Goal: Task Accomplishment & Management: Use online tool/utility

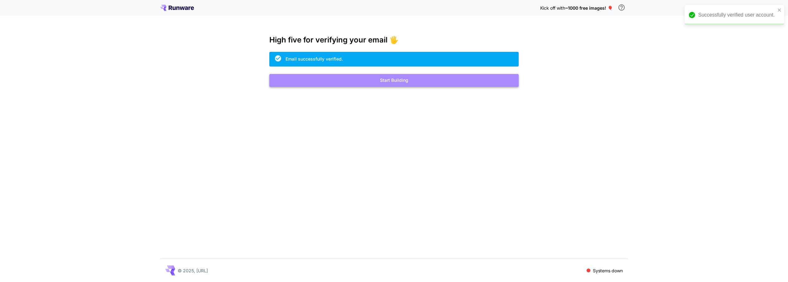
click at [400, 80] on button "Start Building" at bounding box center [393, 80] width 249 height 13
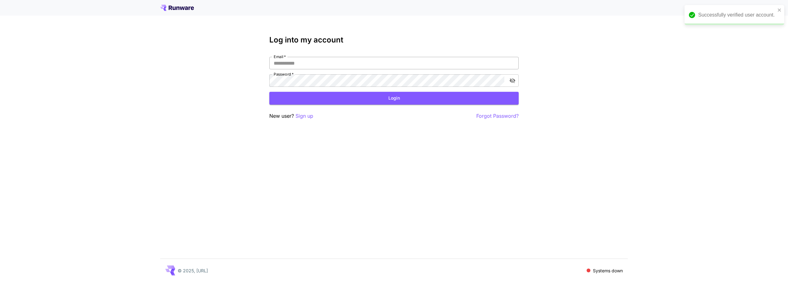
click at [402, 69] on input "Email   *" at bounding box center [393, 63] width 249 height 12
type input "**********"
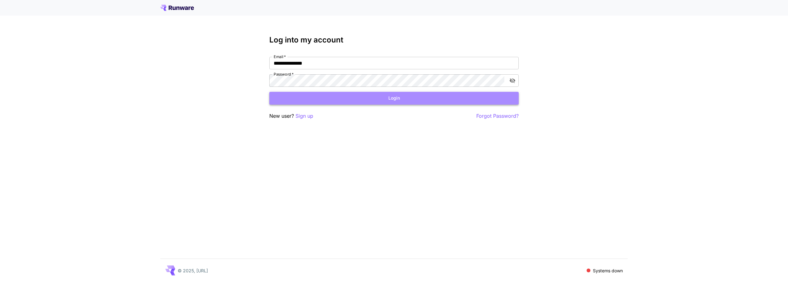
click at [371, 99] on button "Login" at bounding box center [393, 98] width 249 height 13
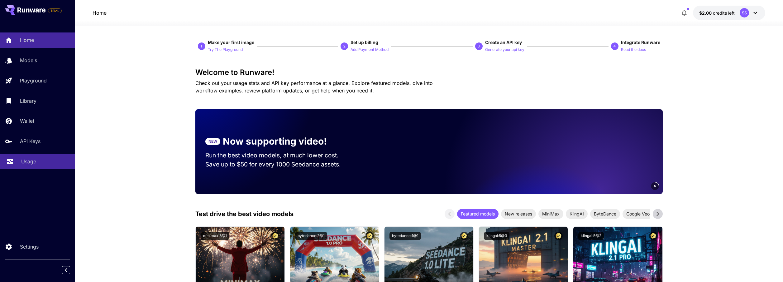
click at [23, 159] on p "Usage" at bounding box center [28, 160] width 15 height 7
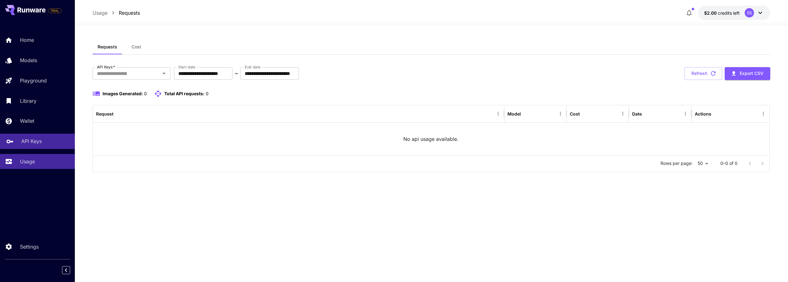
click at [31, 141] on p "API Keys" at bounding box center [31, 140] width 21 height 7
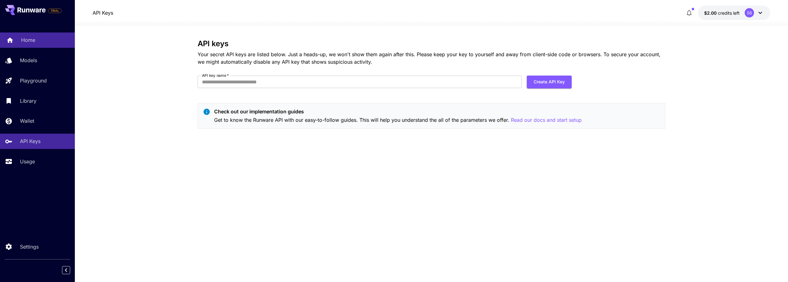
click at [30, 45] on link "Home" at bounding box center [37, 39] width 75 height 15
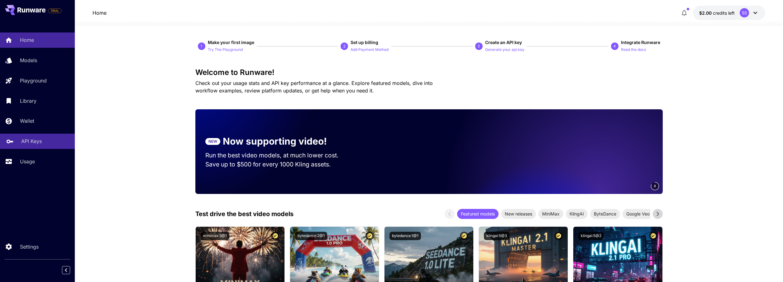
click at [37, 138] on p "API Keys" at bounding box center [31, 140] width 21 height 7
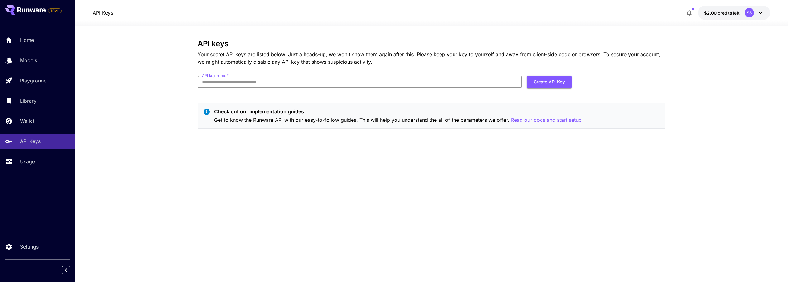
click at [248, 82] on input "API key name   *" at bounding box center [360, 81] width 324 height 12
type input "********"
click at [556, 86] on button "Create API Key" at bounding box center [549, 81] width 45 height 13
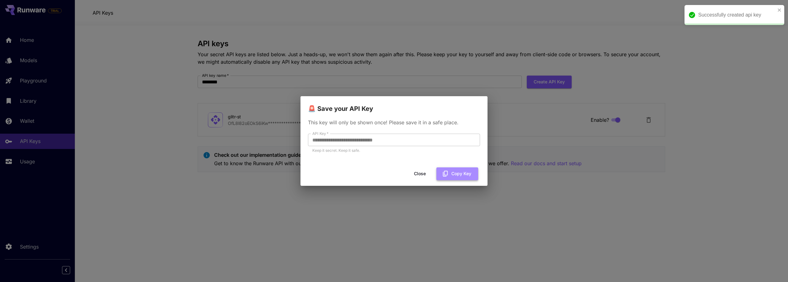
click at [450, 169] on button "Copy Key" at bounding box center [457, 173] width 42 height 13
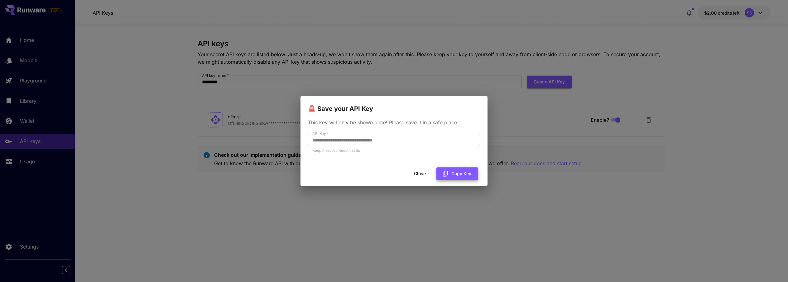
click at [419, 173] on button "Close" at bounding box center [420, 173] width 28 height 13
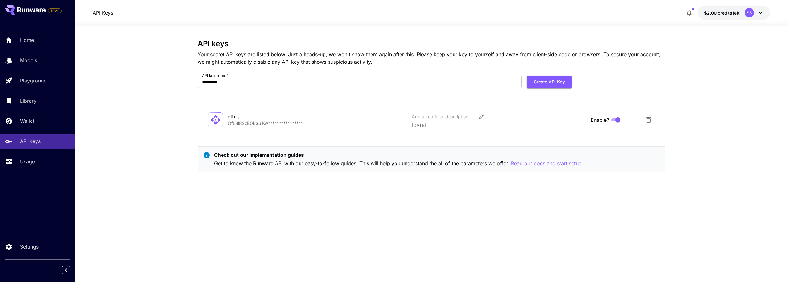
click at [546, 166] on p "Read our docs and start setup" at bounding box center [546, 163] width 71 height 8
click at [37, 160] on div "Usage" at bounding box center [45, 160] width 49 height 7
